Goal: Information Seeking & Learning: Learn about a topic

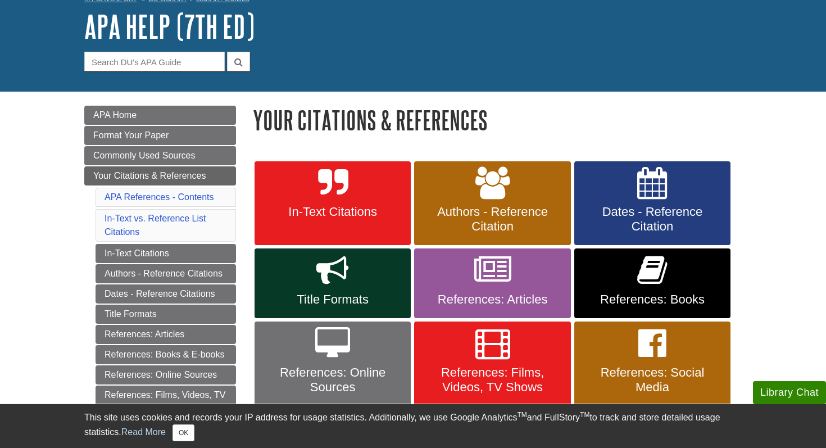
scroll to position [66, 0]
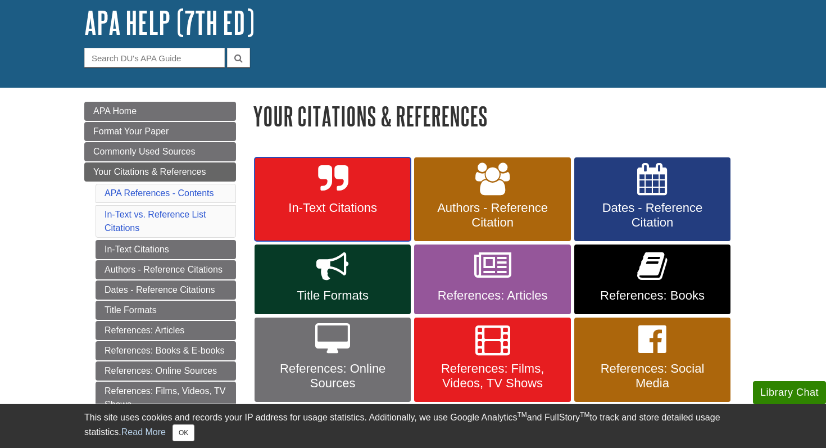
click at [329, 224] on link "In-Text Citations" at bounding box center [333, 199] width 156 height 84
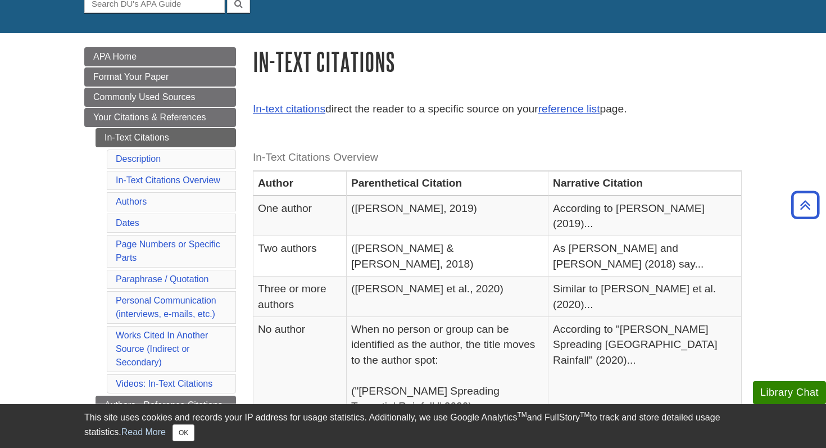
scroll to position [48, 0]
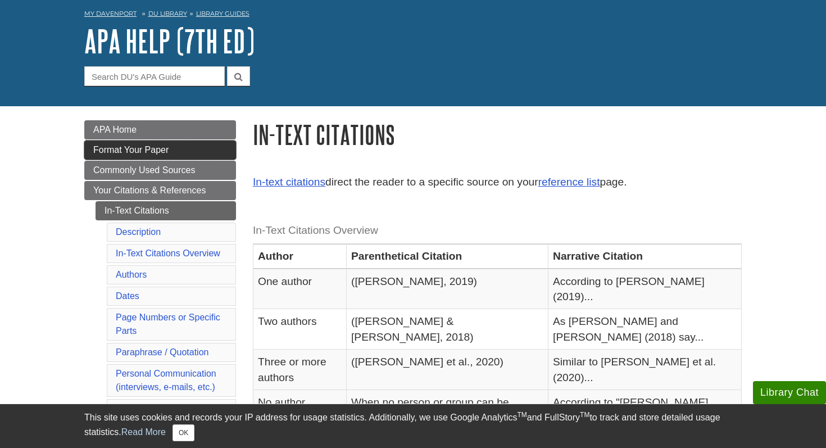
click at [182, 159] on link "Format Your Paper" at bounding box center [160, 150] width 152 height 19
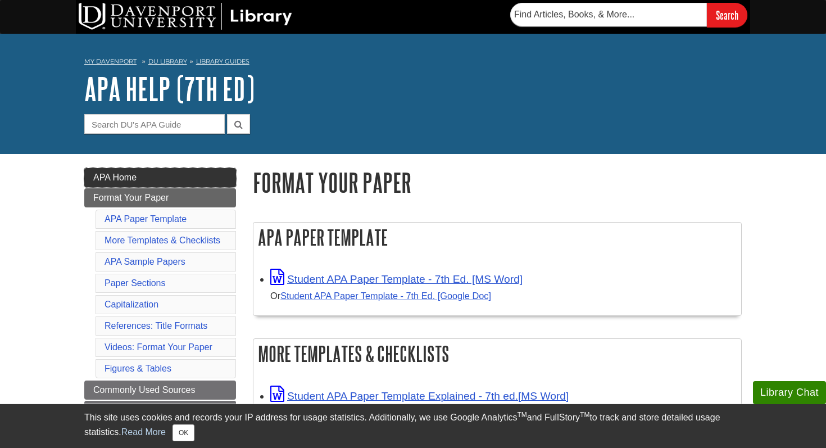
click at [224, 178] on link "APA Home" at bounding box center [160, 177] width 152 height 19
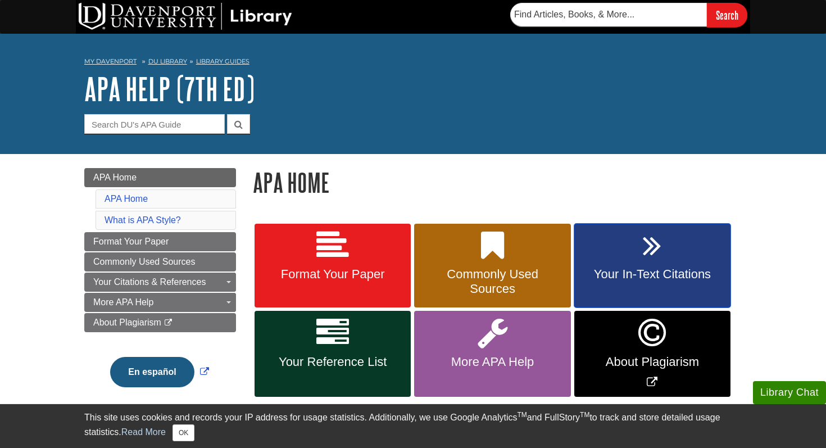
click at [706, 259] on link "Your In-Text Citations" at bounding box center [652, 266] width 156 height 84
